Goal: Task Accomplishment & Management: Manage account settings

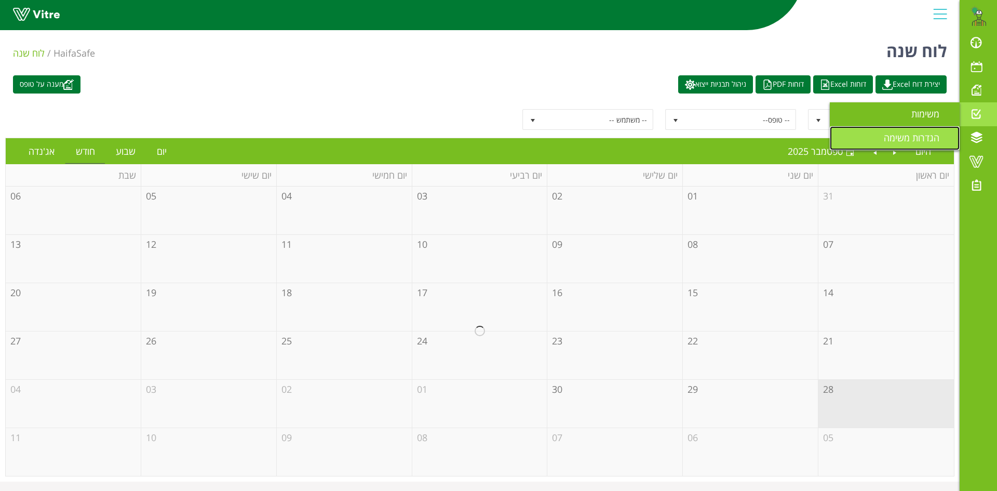
click at [932, 135] on span "הגדרות משימה" at bounding box center [918, 137] width 68 height 12
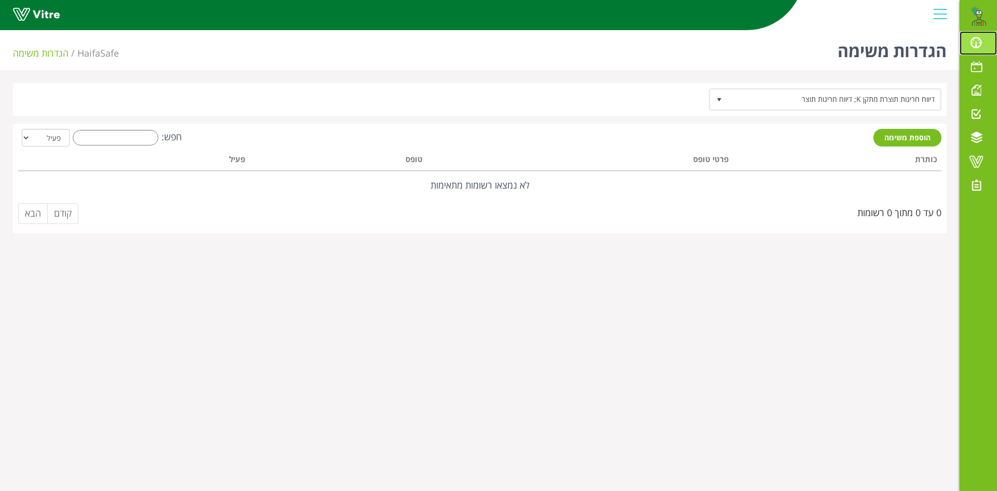
click at [977, 43] on span at bounding box center [976, 42] width 26 height 12
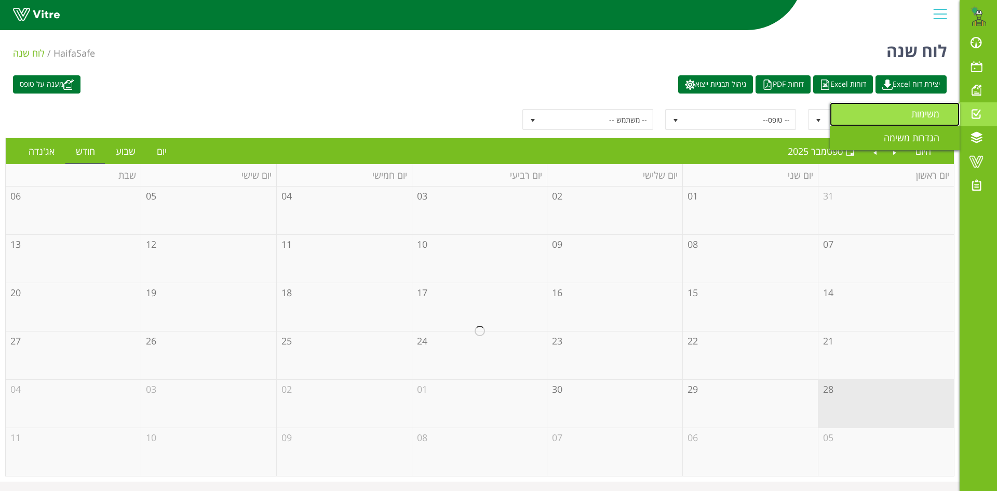
click at [928, 114] on span "משימות" at bounding box center [931, 114] width 41 height 12
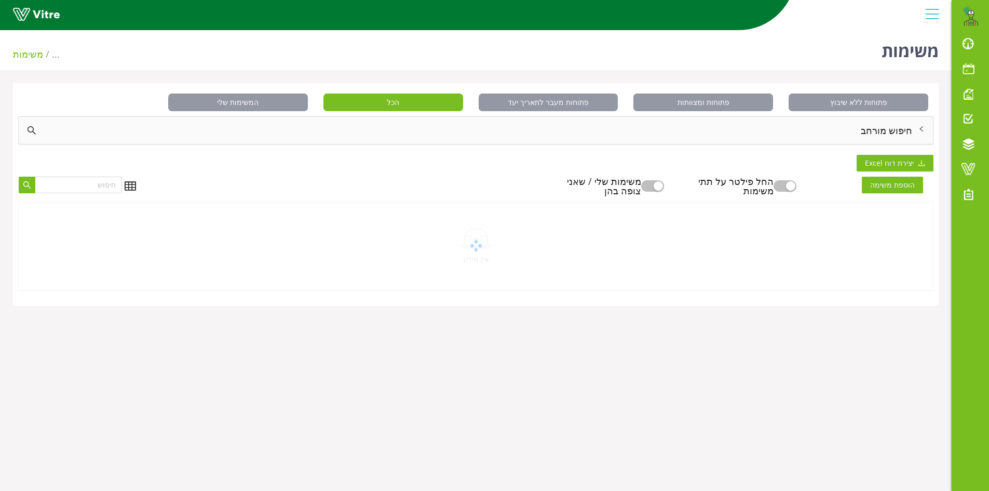
click at [889, 133] on div "חיפוש מורחב" at bounding box center [476, 130] width 915 height 27
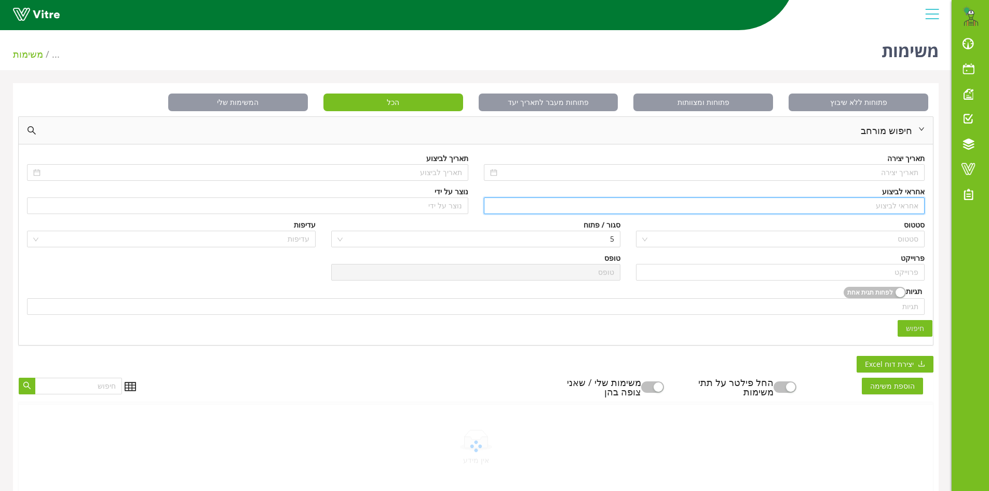
click at [882, 205] on input "search" at bounding box center [704, 206] width 429 height 16
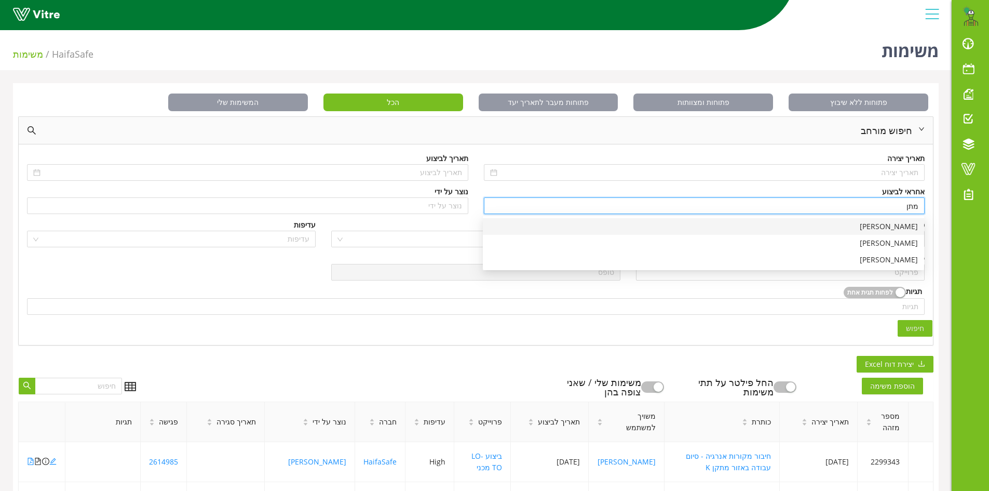
click at [910, 224] on div "[PERSON_NAME]" at bounding box center [703, 226] width 429 height 11
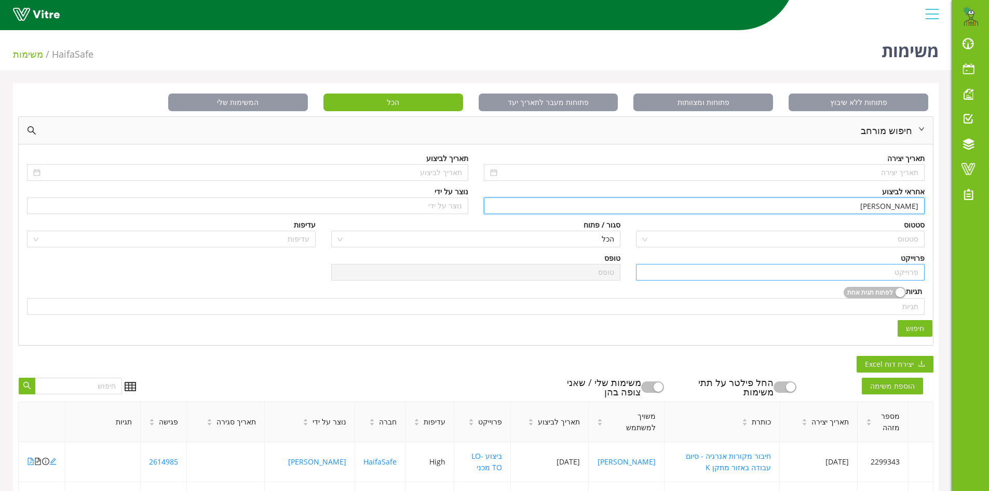
type input "[PERSON_NAME]"
click at [888, 278] on input "search" at bounding box center [780, 272] width 276 height 16
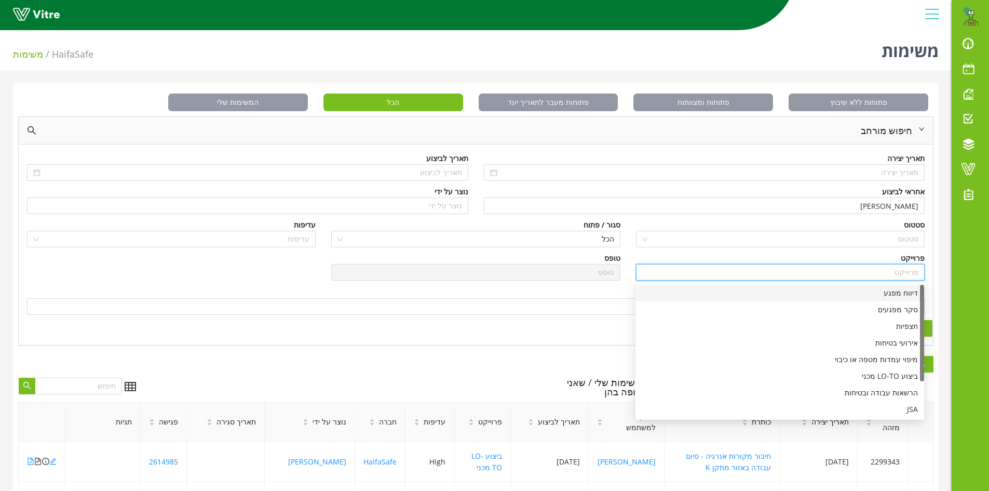
click at [890, 289] on div "דיווח מפגע" at bounding box center [780, 292] width 276 height 11
type input "דיווח מפגע"
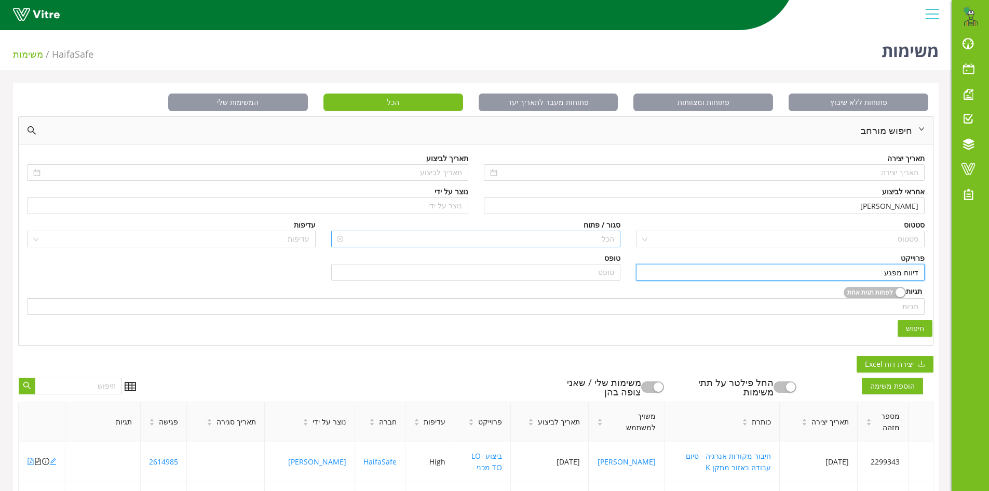
click at [597, 234] on span "הכל" at bounding box center [476, 239] width 276 height 16
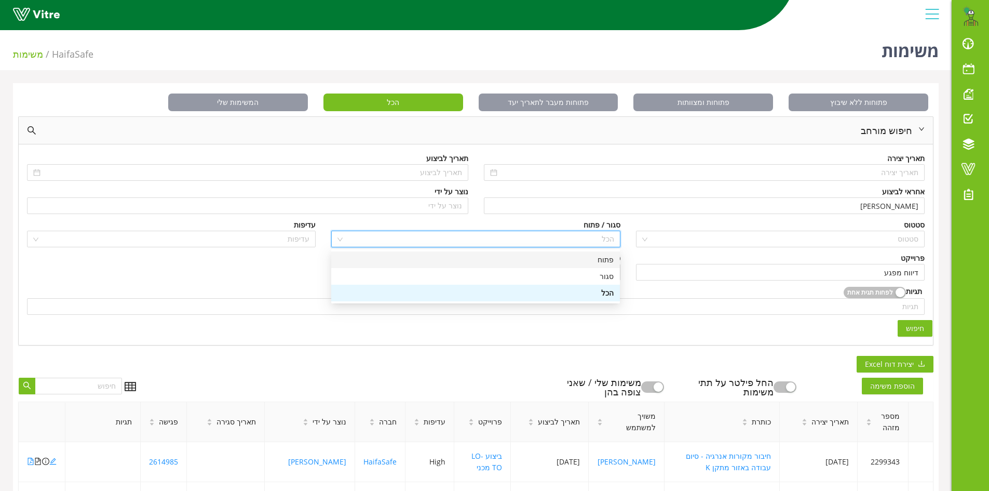
click at [600, 261] on div "פתוח" at bounding box center [476, 259] width 276 height 11
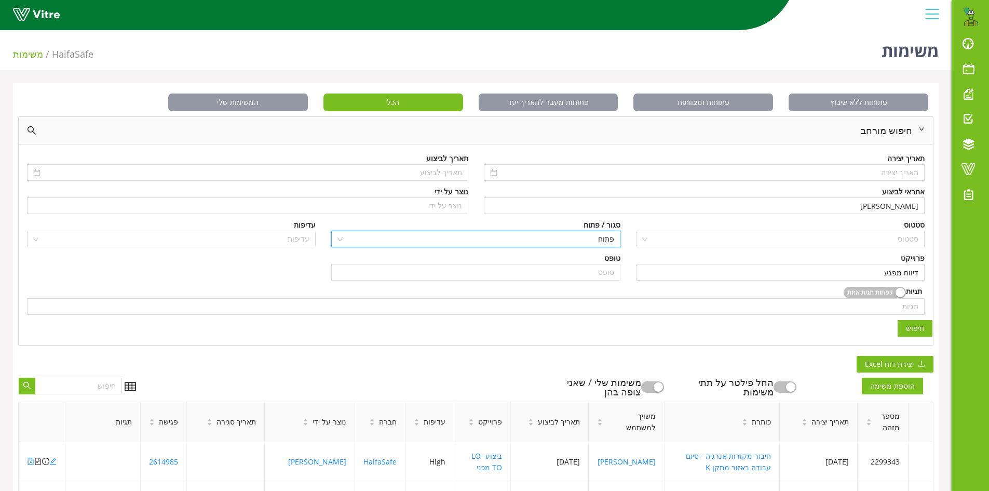
click at [900, 332] on button "חיפוש" at bounding box center [915, 328] width 35 height 17
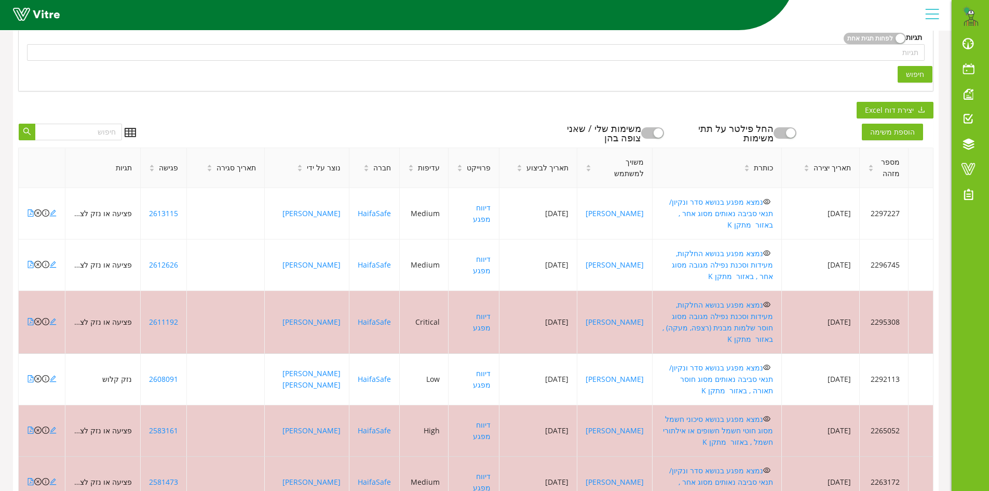
scroll to position [312, 0]
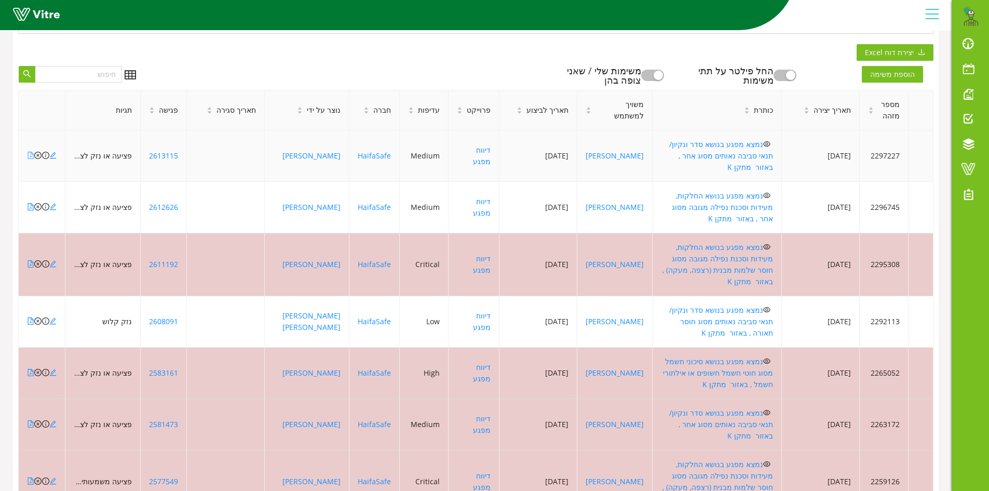
click at [30, 152] on icon "file-pdf" at bounding box center [30, 155] width 7 height 7
click at [37, 152] on icon "close-circle" at bounding box center [37, 155] width 7 height 7
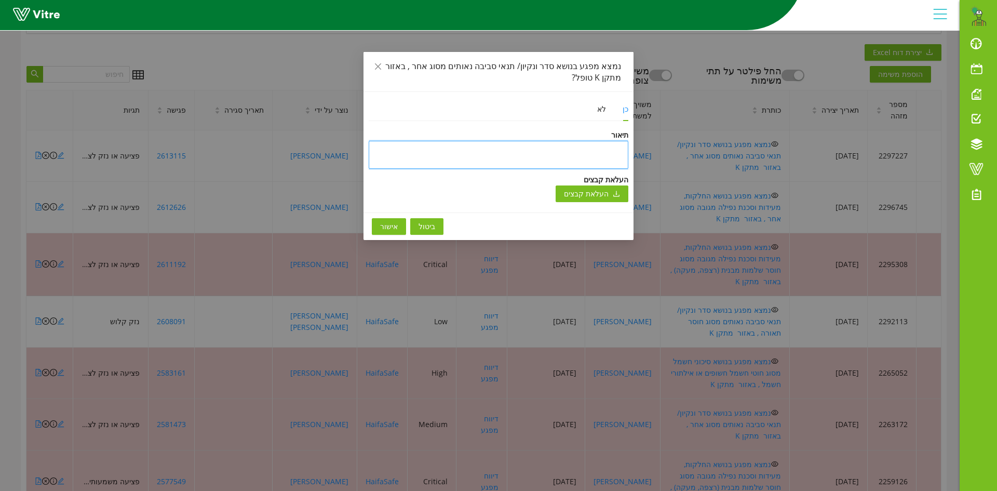
click at [526, 144] on textarea at bounding box center [499, 155] width 260 height 28
paste textarea "ניסגר המפגע תוך התייעצות עם קובי כהן ומתן גרשון"
type textarea "ניסגר המפגע תוך התייעצות עם קובי כהן ומתן גרשון"
click at [394, 228] on span "אישור" at bounding box center [389, 226] width 18 height 11
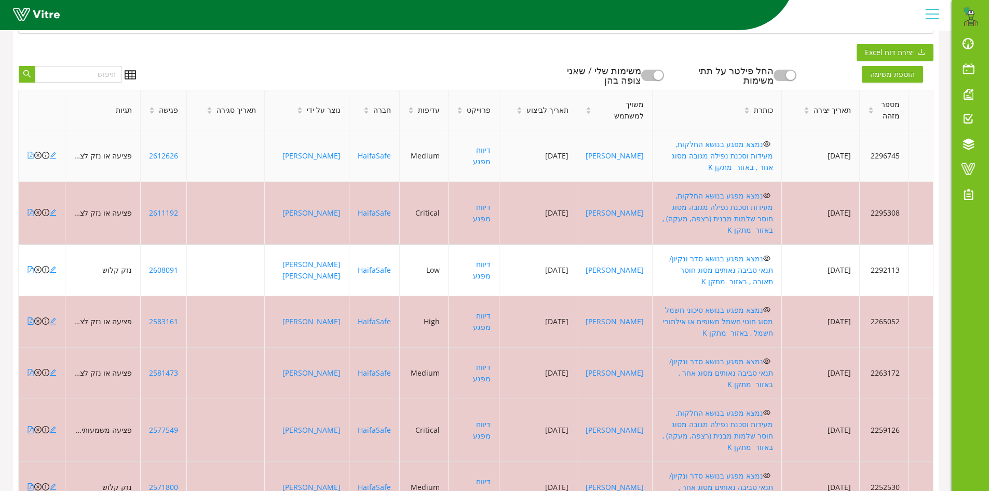
click at [31, 152] on icon "file-pdf" at bounding box center [30, 155] width 7 height 7
click at [36, 152] on icon "close-circle" at bounding box center [37, 155] width 7 height 7
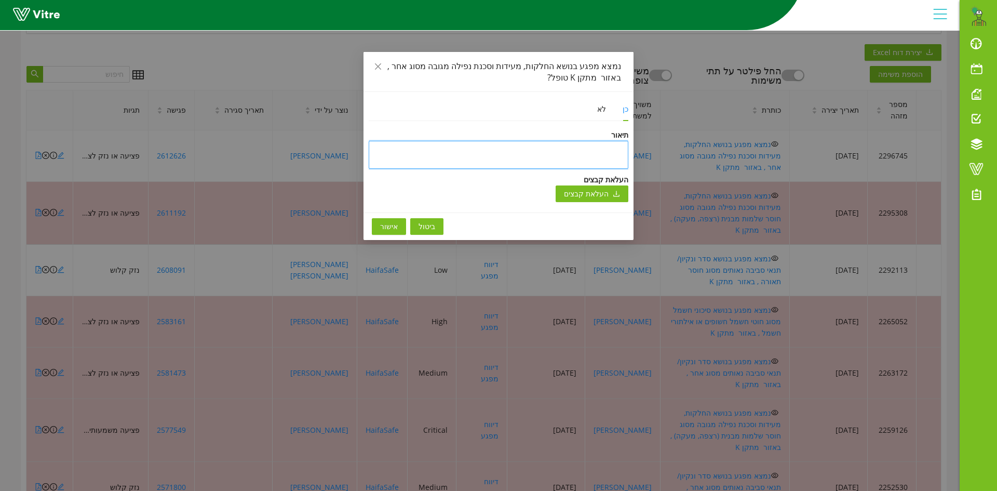
click at [481, 146] on textarea at bounding box center [499, 155] width 260 height 28
type textarea "ב"
type textarea "בו"
type textarea "בוצ"
type textarea "בוצע"
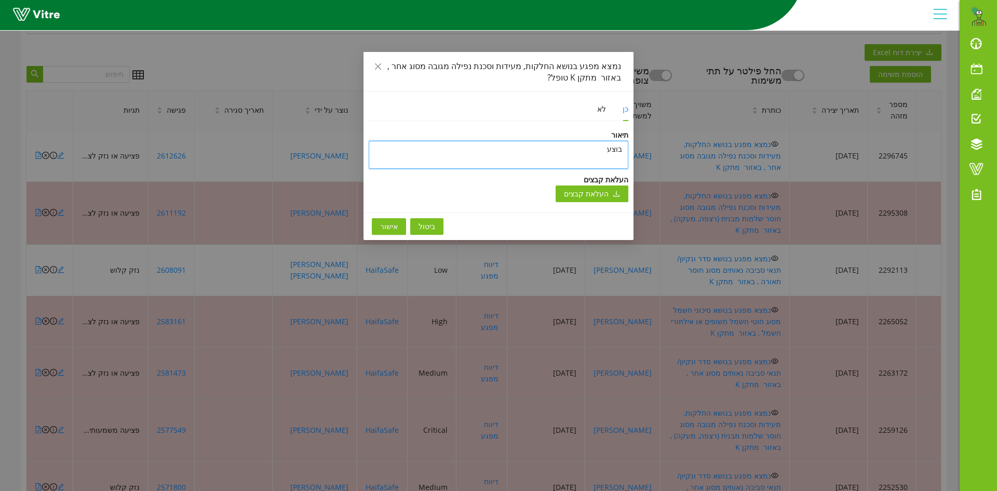
type textarea "בוצע"
type textarea "בוצע נ"
type textarea "בוצע ני"
type textarea "בוצע ניק"
type textarea "בוצע ניקי"
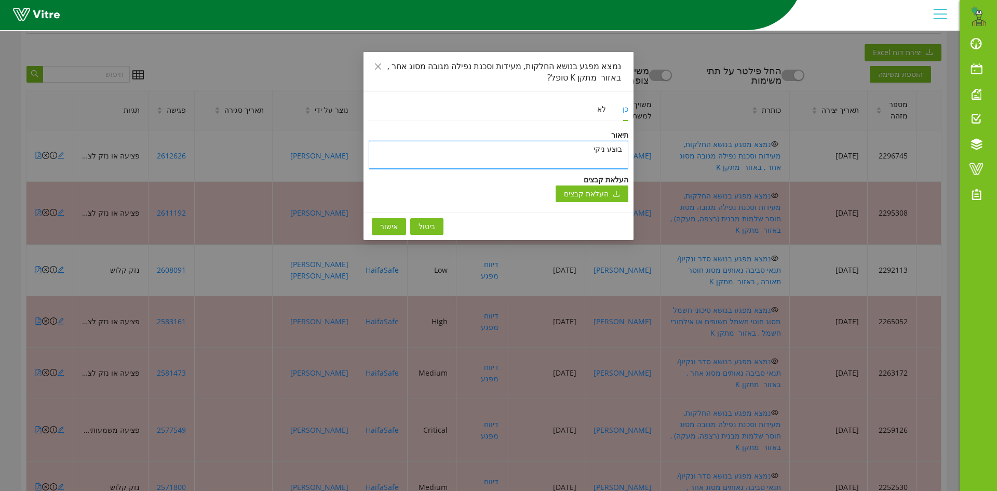
type textarea "בוצע ניקיו"
type textarea "בוצע ניקיון"
type textarea "בוצע ניקיון ל"
type textarea "בוצע ניקיון לא"
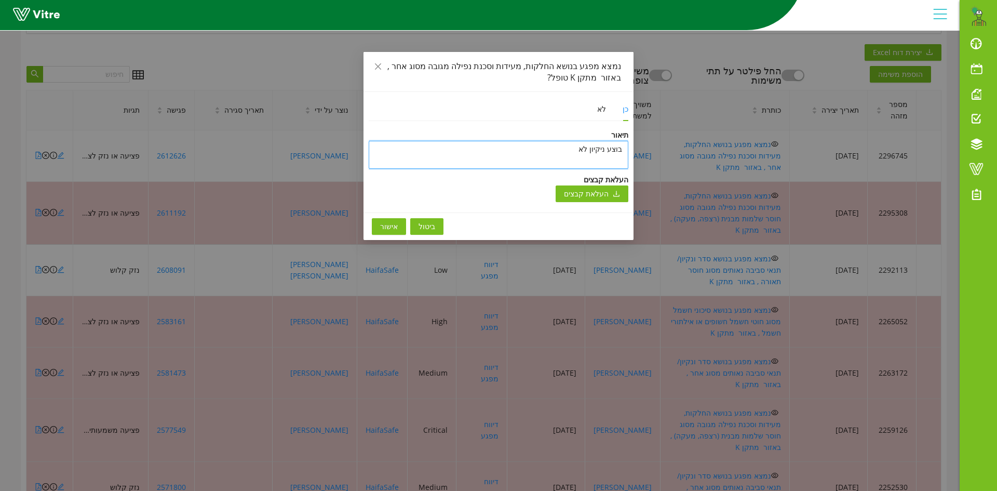
type textarea "בוצע ניקיון לאז"
type textarea "בוצע ניקיון לאזו"
type textarea "בוצע ניקיון לאזור"
click at [392, 222] on span "אישור" at bounding box center [389, 226] width 18 height 11
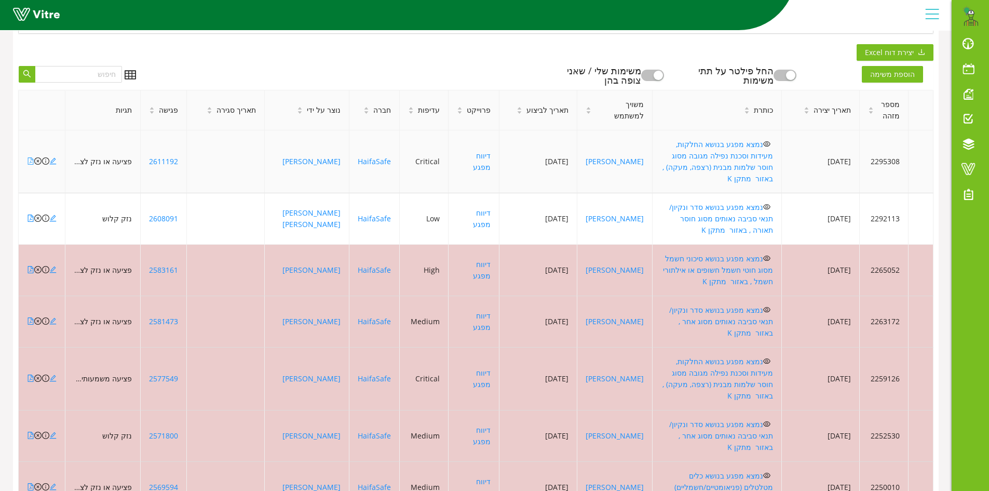
click at [29, 157] on icon "file-pdf" at bounding box center [30, 160] width 7 height 7
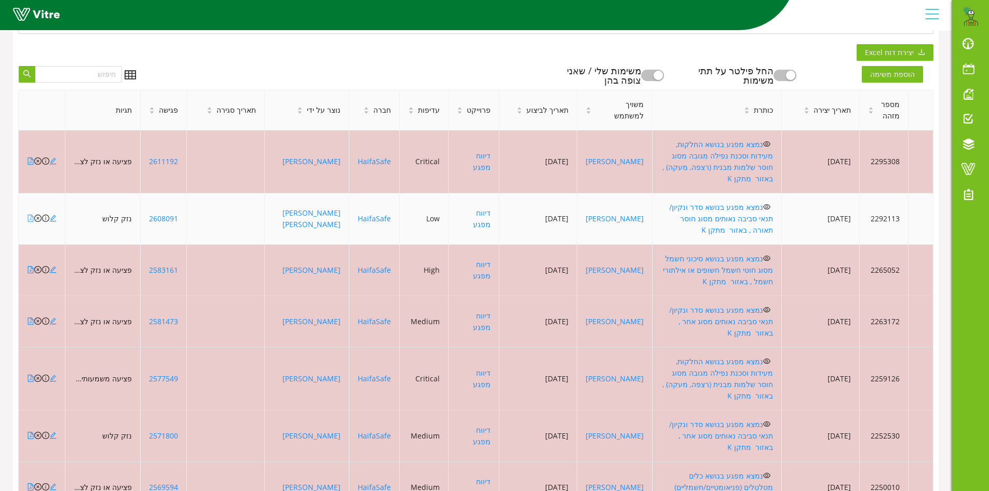
click at [30, 214] on icon "file-pdf" at bounding box center [30, 217] width 7 height 7
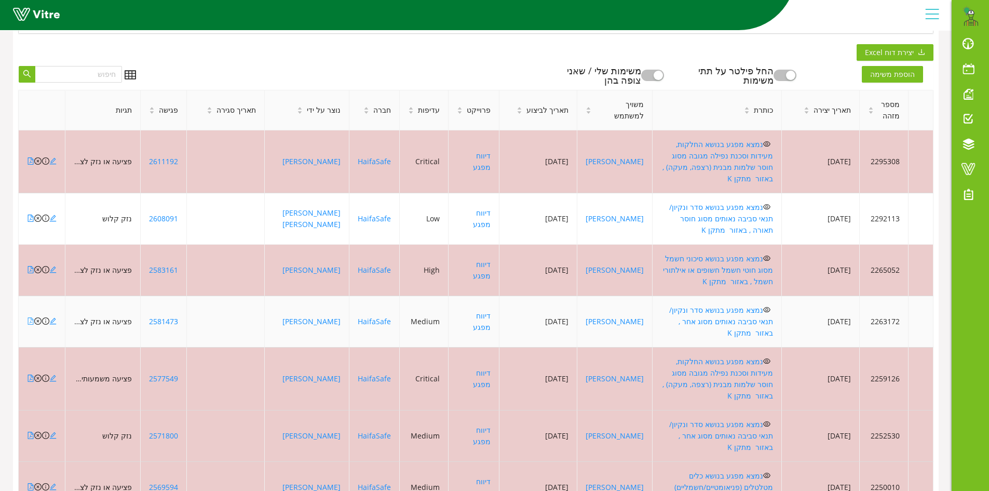
click at [30, 317] on icon "file-pdf" at bounding box center [30, 320] width 7 height 7
click at [36, 317] on icon "close-circle" at bounding box center [37, 320] width 7 height 7
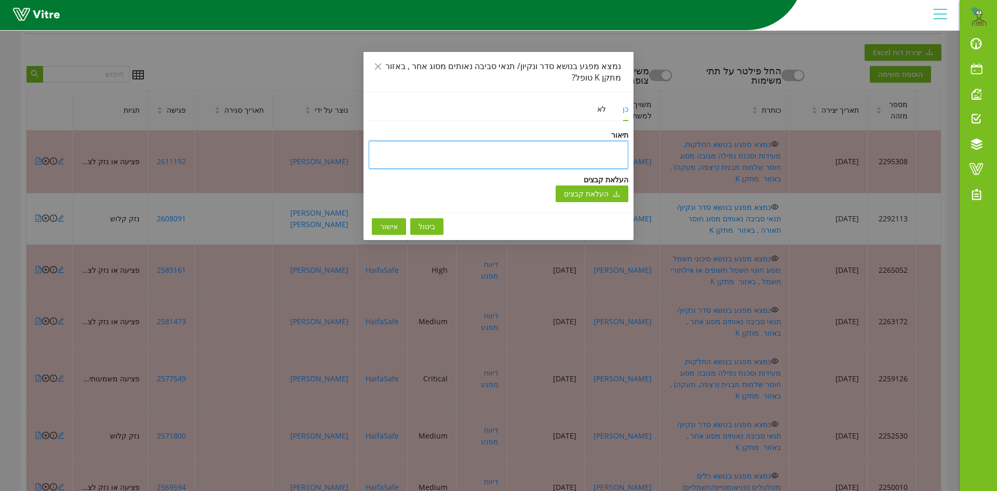
click at [464, 149] on textarea at bounding box center [499, 155] width 260 height 28
type textarea "ט"
type textarea "טו"
type textarea "טופ"
type textarea "טופל"
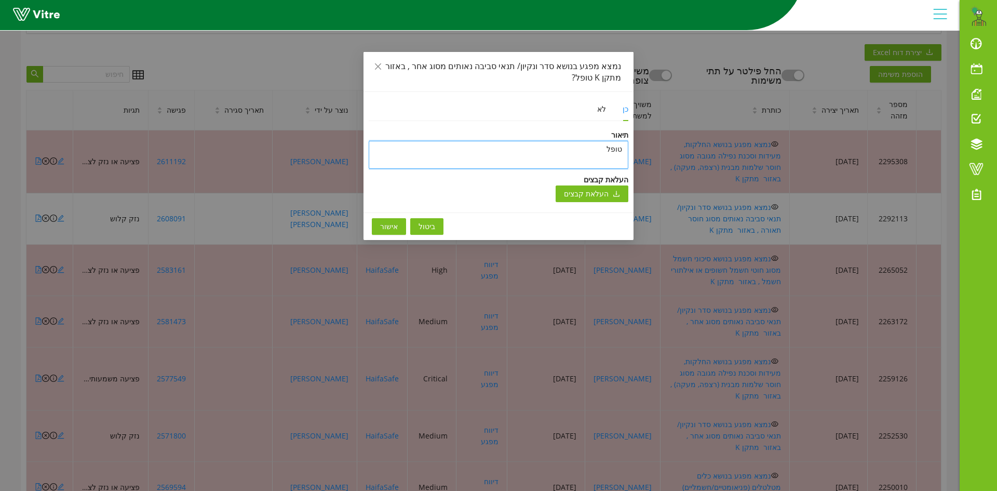
type textarea "טופל"
type textarea "טופל ו"
type textarea "טופל ונ"
type textarea "טופל וני"
type textarea "טופל וניס"
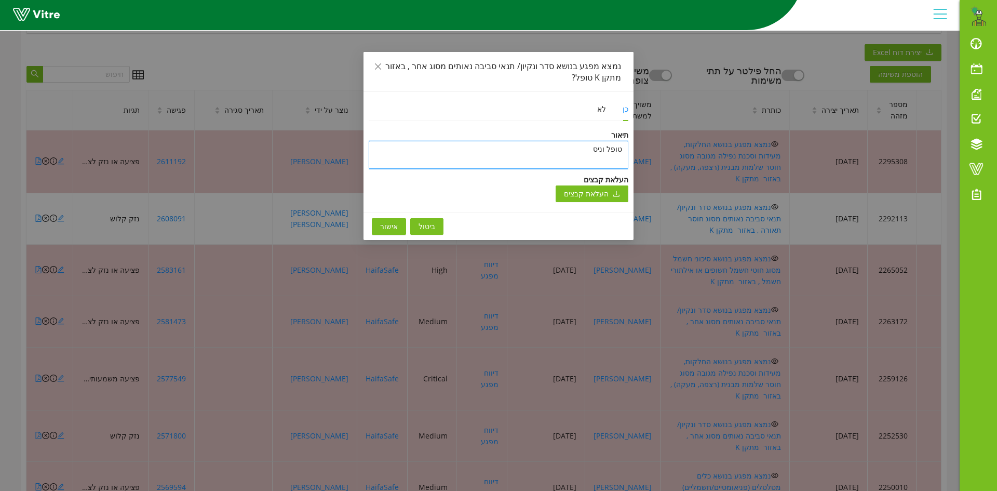
type textarea "טופל וניסג"
type textarea "טופל וניסגר"
type textarea "טופל וניסגר ב"
type textarea "טופל וניסגר בת"
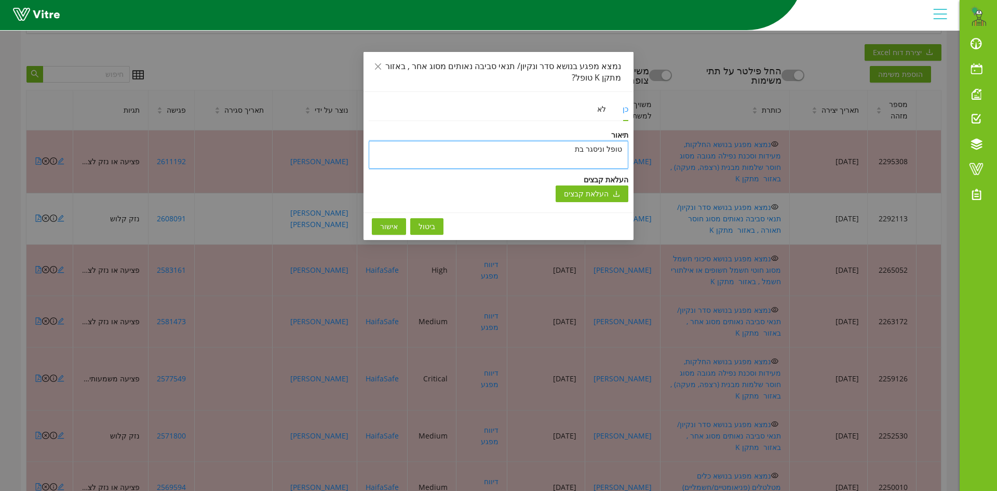
type textarea "טופל וניסגר בתו"
type textarea "טופל וניסגר בתוכ"
type textarea "טופל וניסגר בתוכנ"
type textarea "טופל וניסגר בתוכנה"
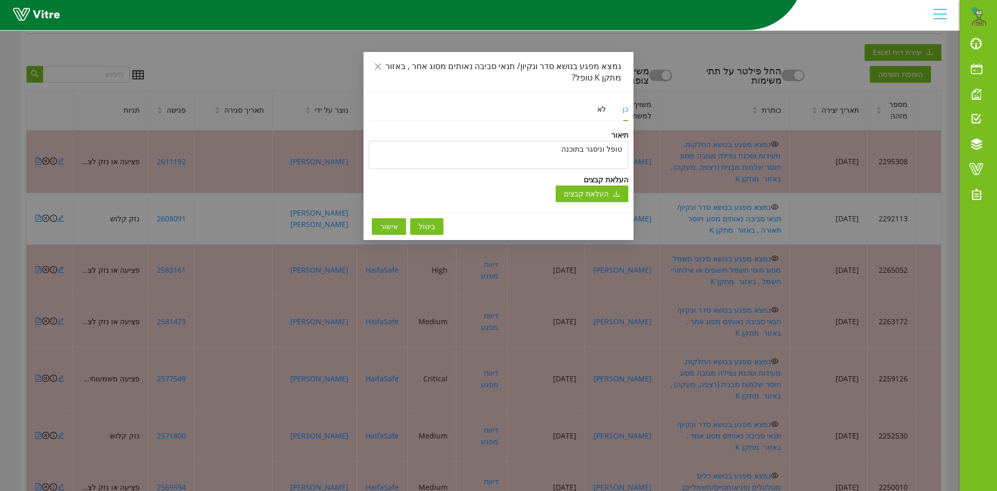
click at [398, 226] on button "אישור" at bounding box center [389, 226] width 34 height 17
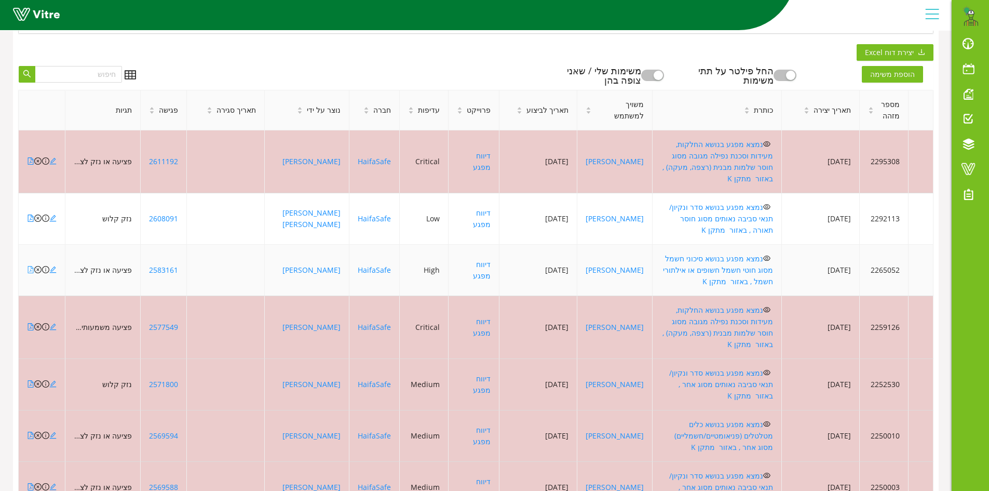
click at [31, 266] on icon "file-pdf" at bounding box center [31, 269] width 6 height 7
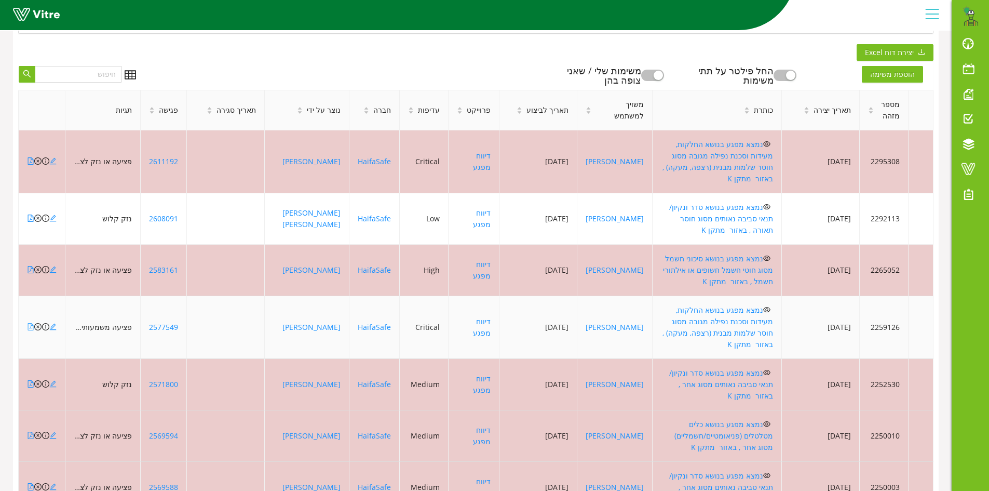
click at [30, 323] on icon "file-pdf" at bounding box center [30, 326] width 7 height 7
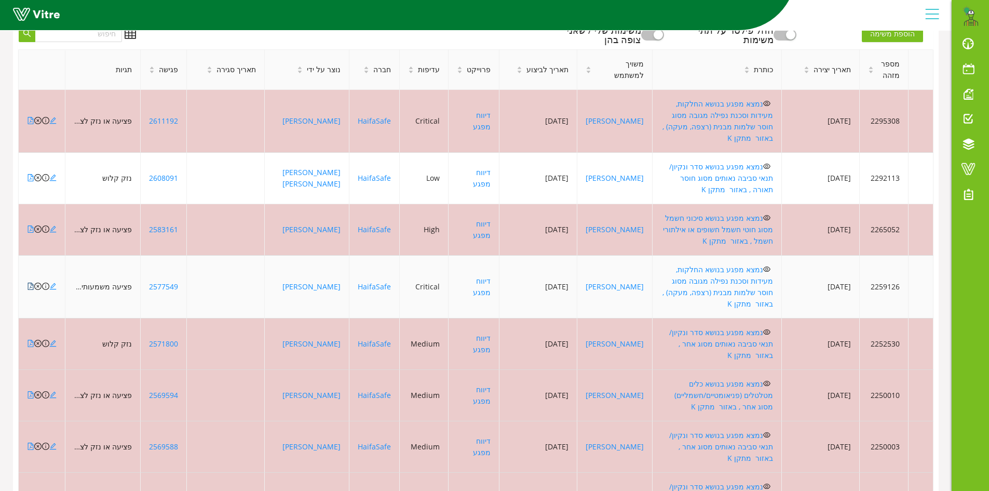
scroll to position [408, 0]
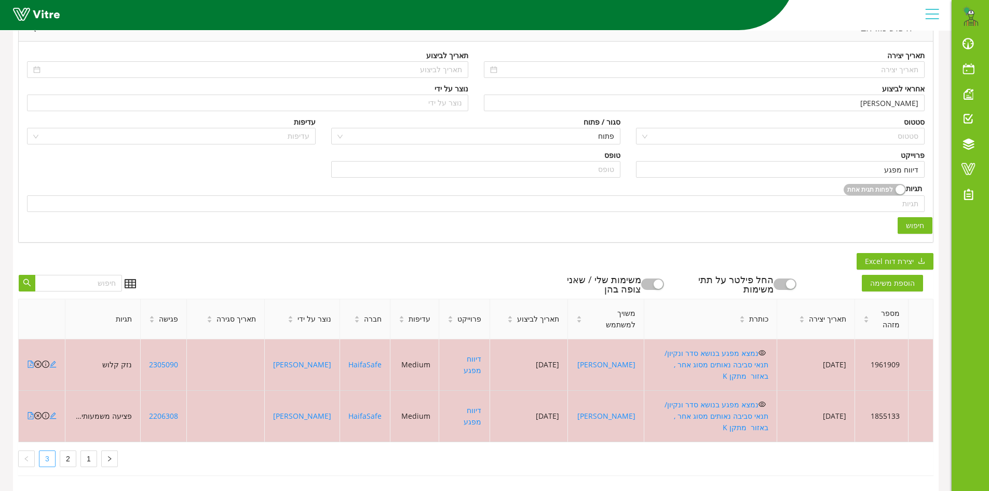
scroll to position [88, 0]
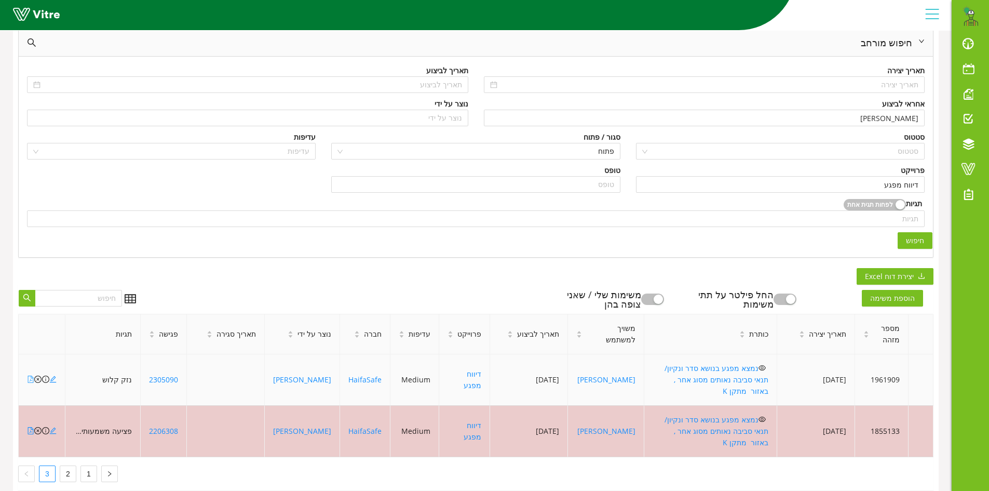
click at [30, 375] on icon "file-pdf" at bounding box center [30, 378] width 7 height 7
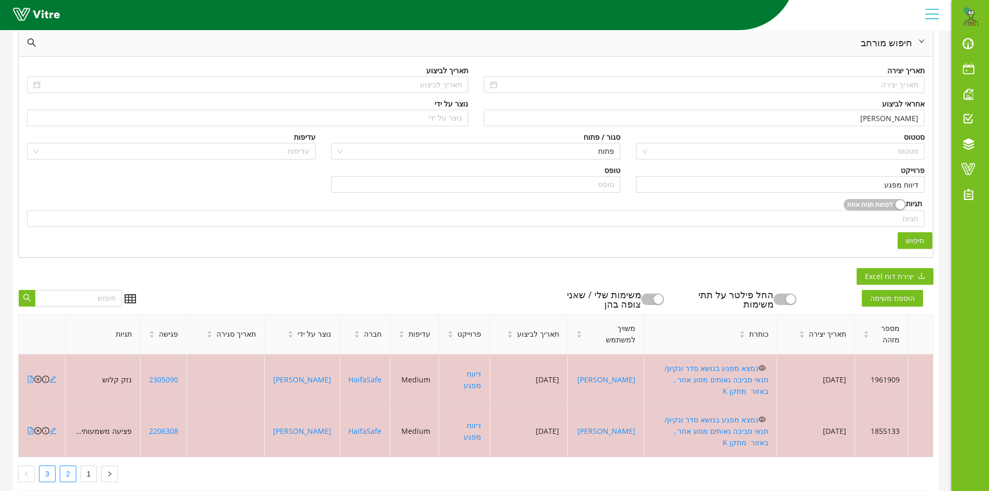
click at [62, 466] on link "2" at bounding box center [68, 474] width 16 height 16
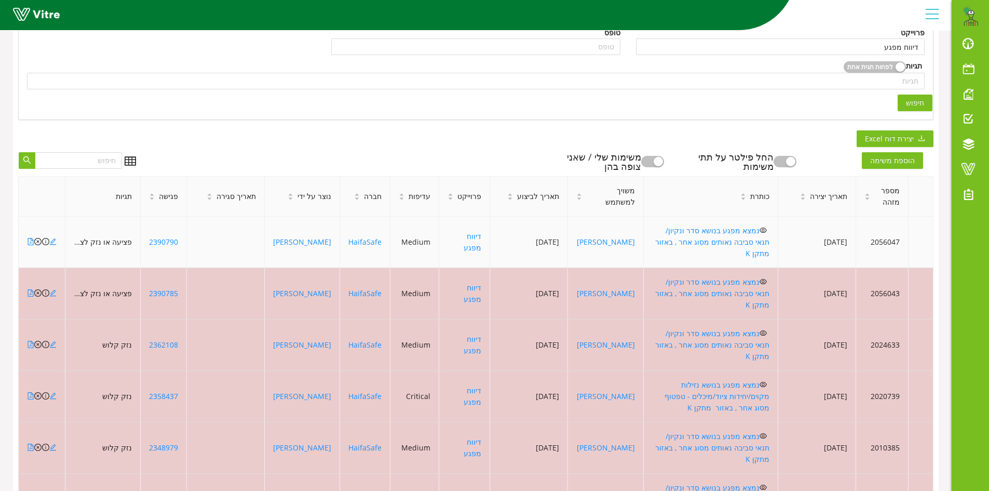
scroll to position [140, 0]
